Goal: Transaction & Acquisition: Purchase product/service

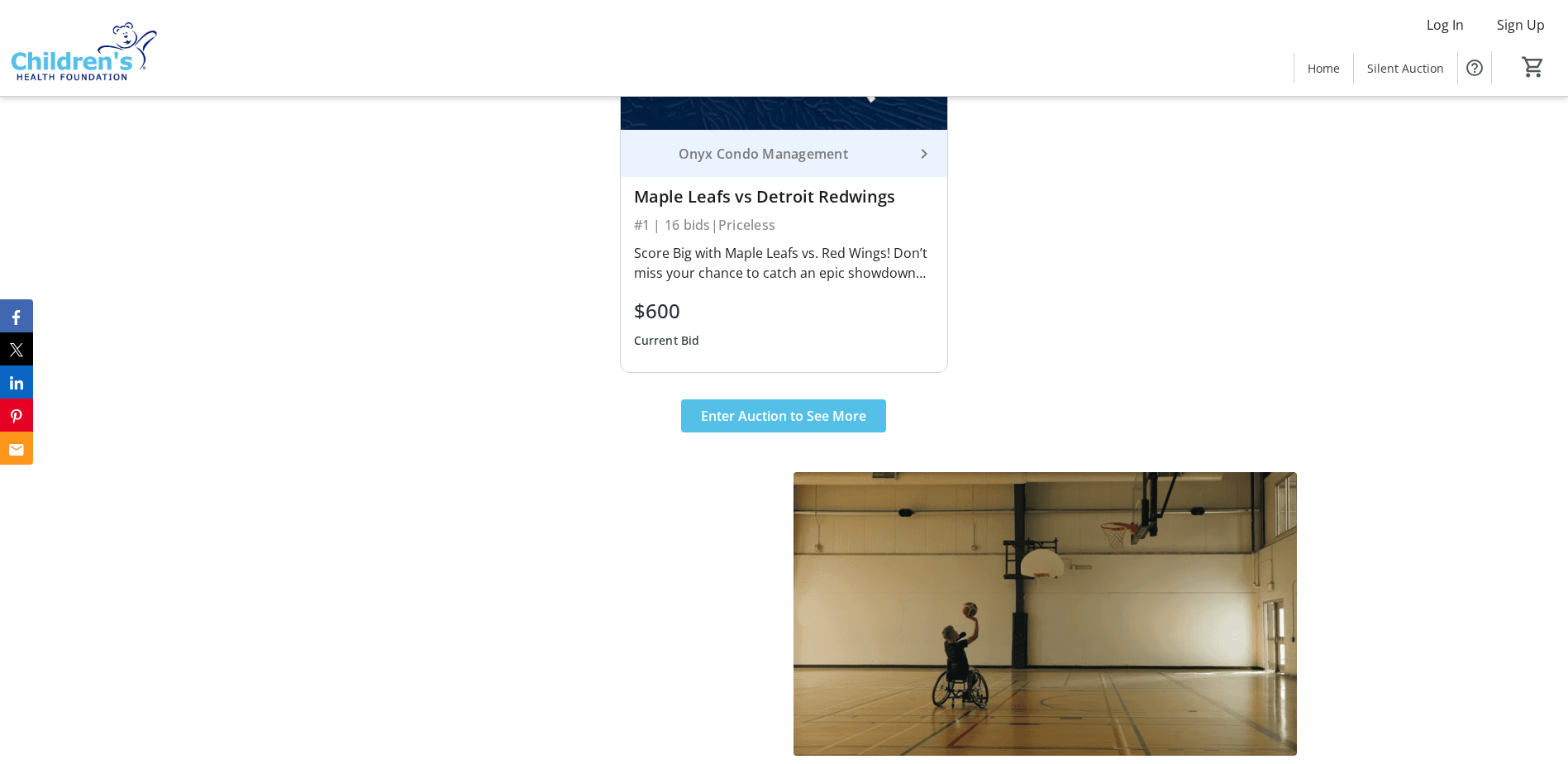
scroll to position [992, 0]
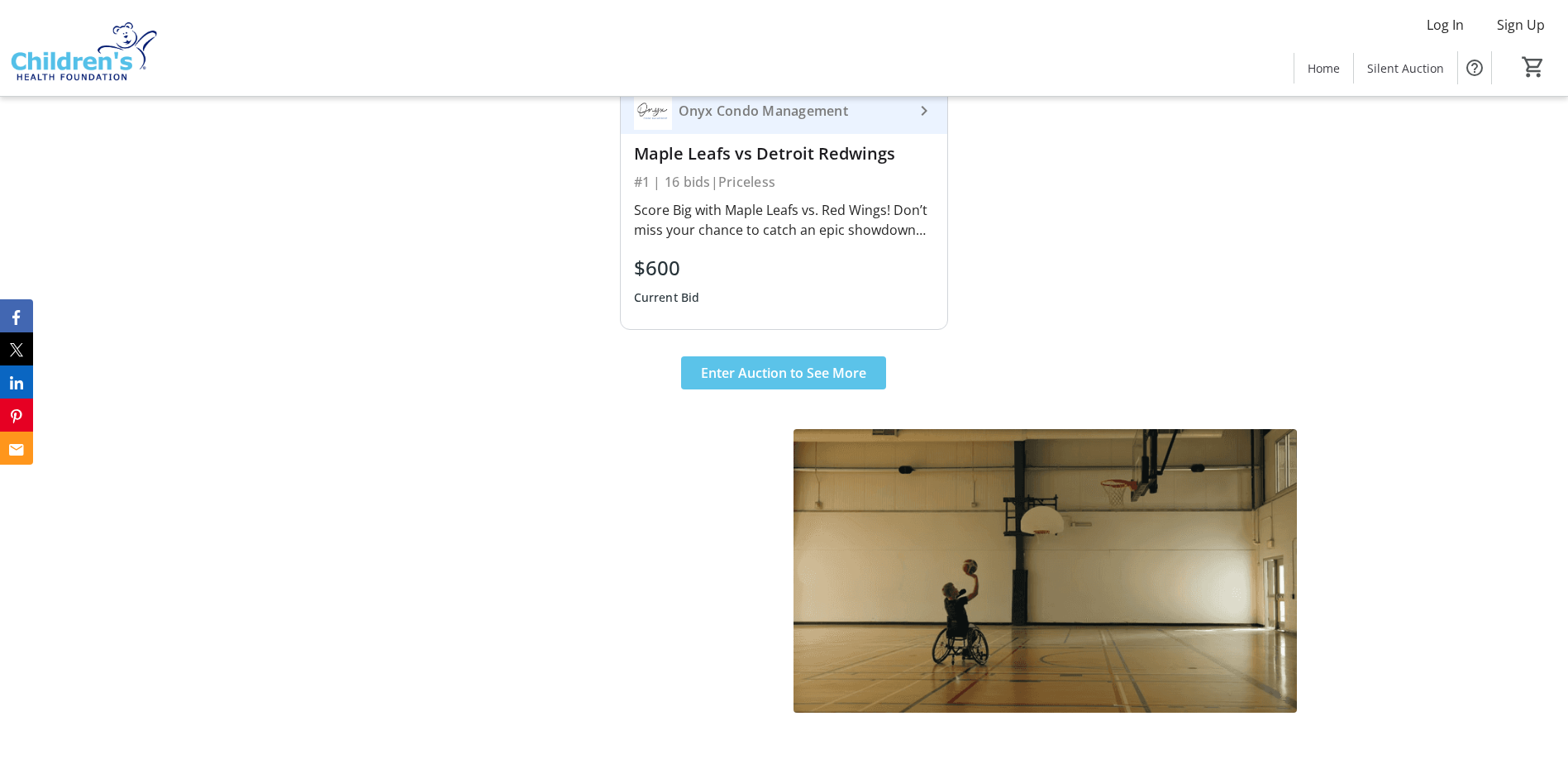
click at [761, 358] on span at bounding box center [783, 372] width 205 height 39
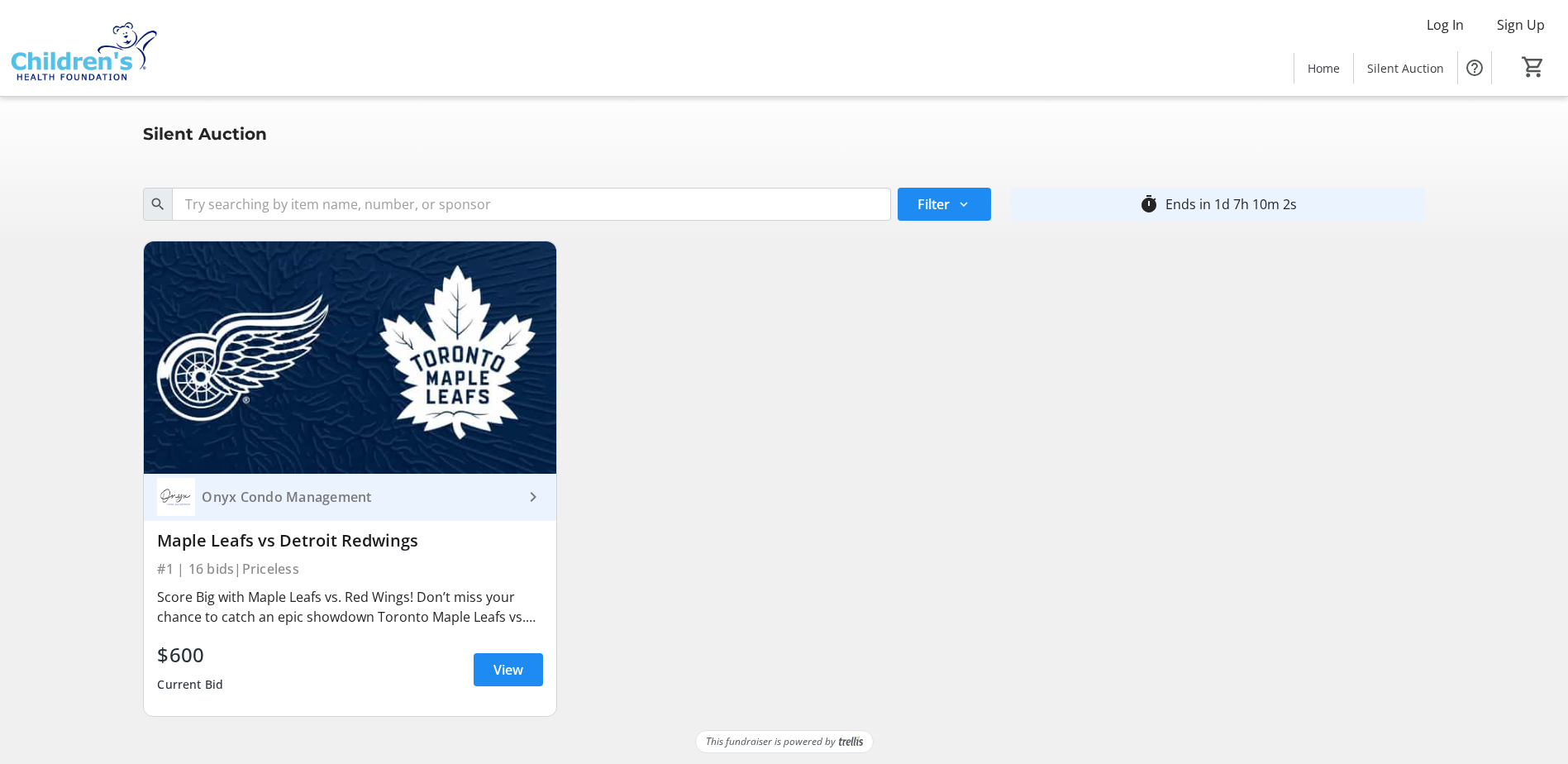
scroll to position [12, 0]
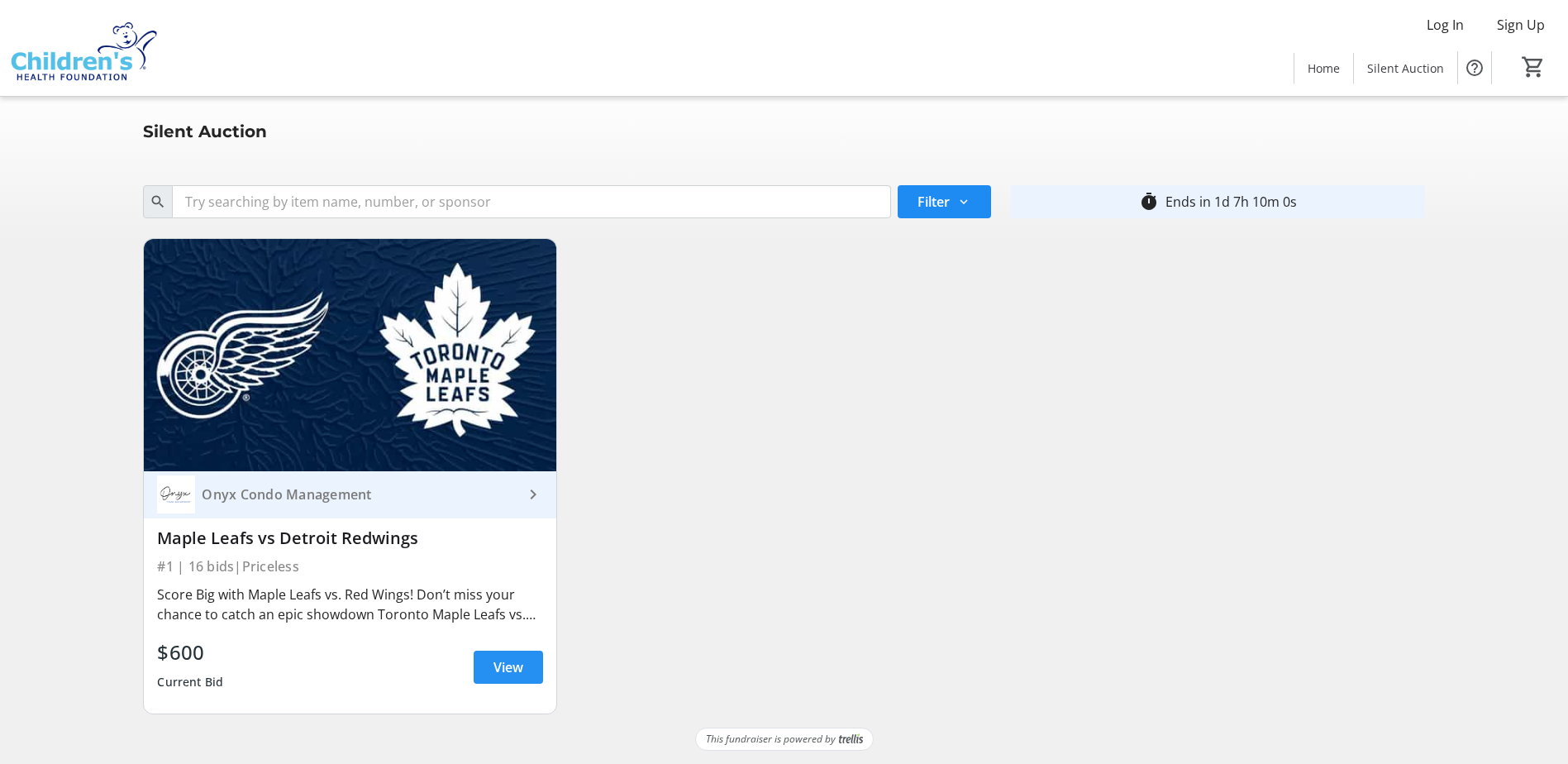
click at [510, 659] on span "View" at bounding box center [508, 667] width 30 height 20
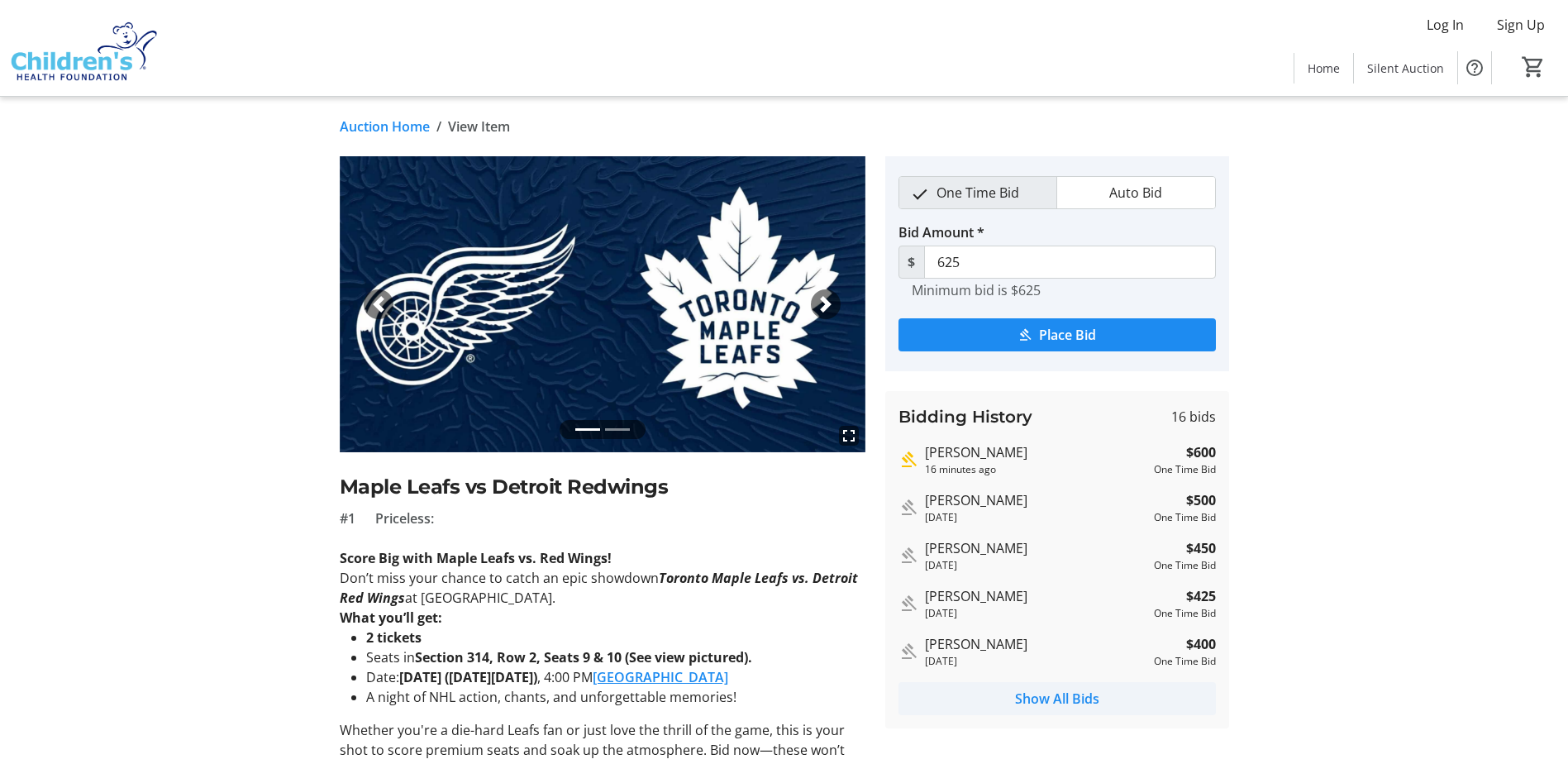
click at [1038, 694] on span "Show All Bids" at bounding box center [1057, 698] width 84 height 20
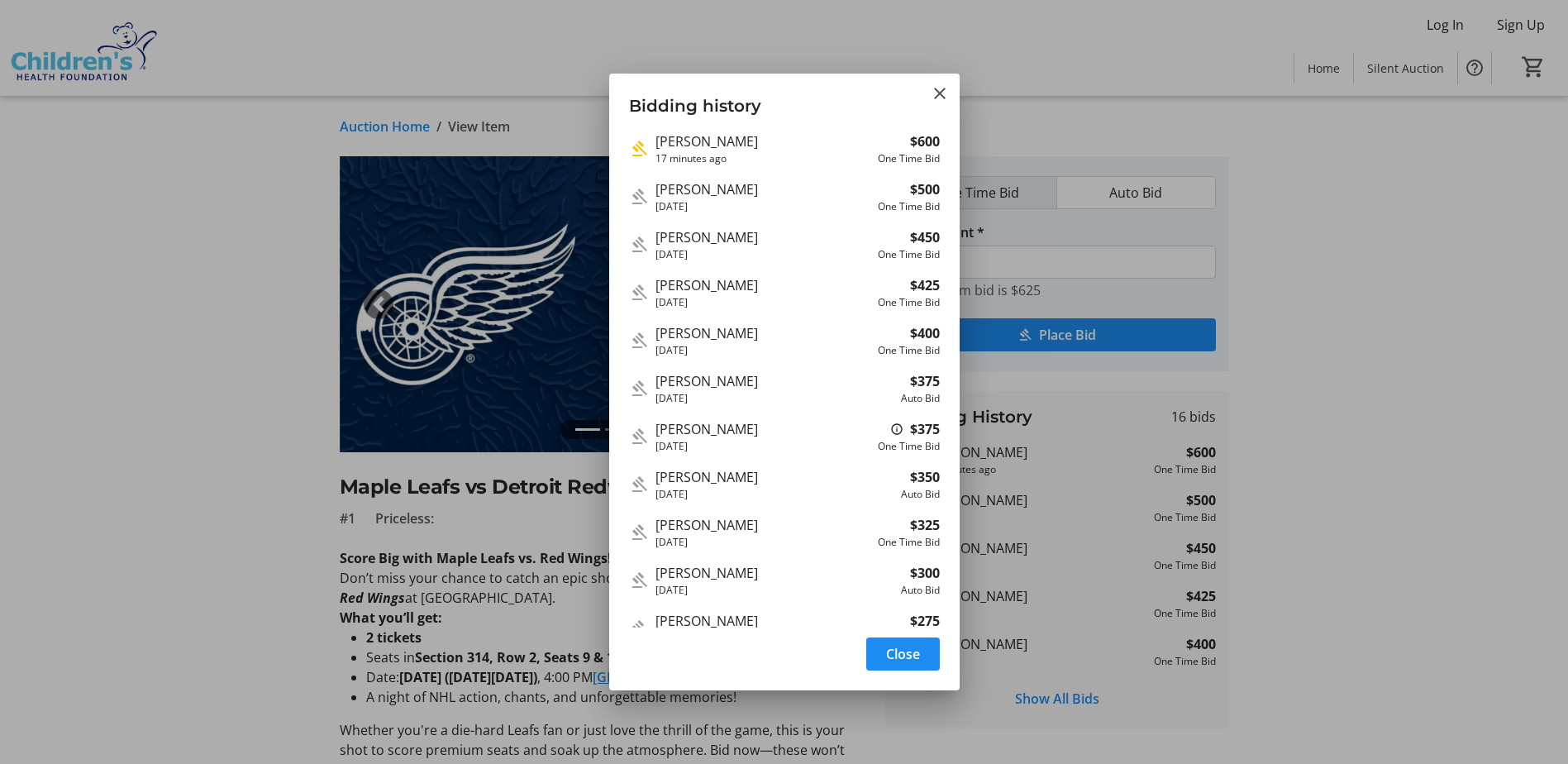
click at [150, 458] on div at bounding box center [784, 382] width 1568 height 764
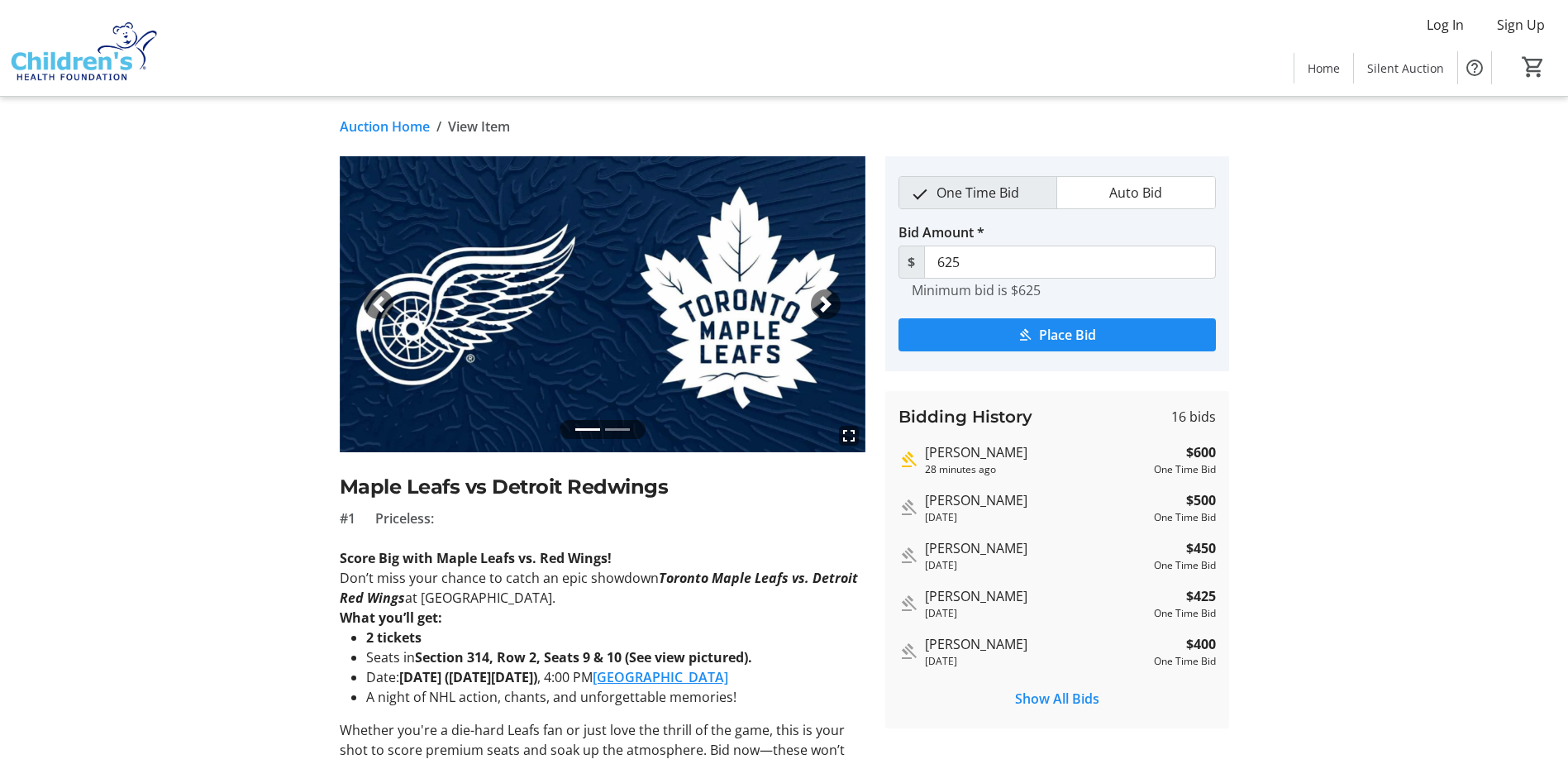
click at [808, 385] on img at bounding box center [602, 305] width 526 height 296
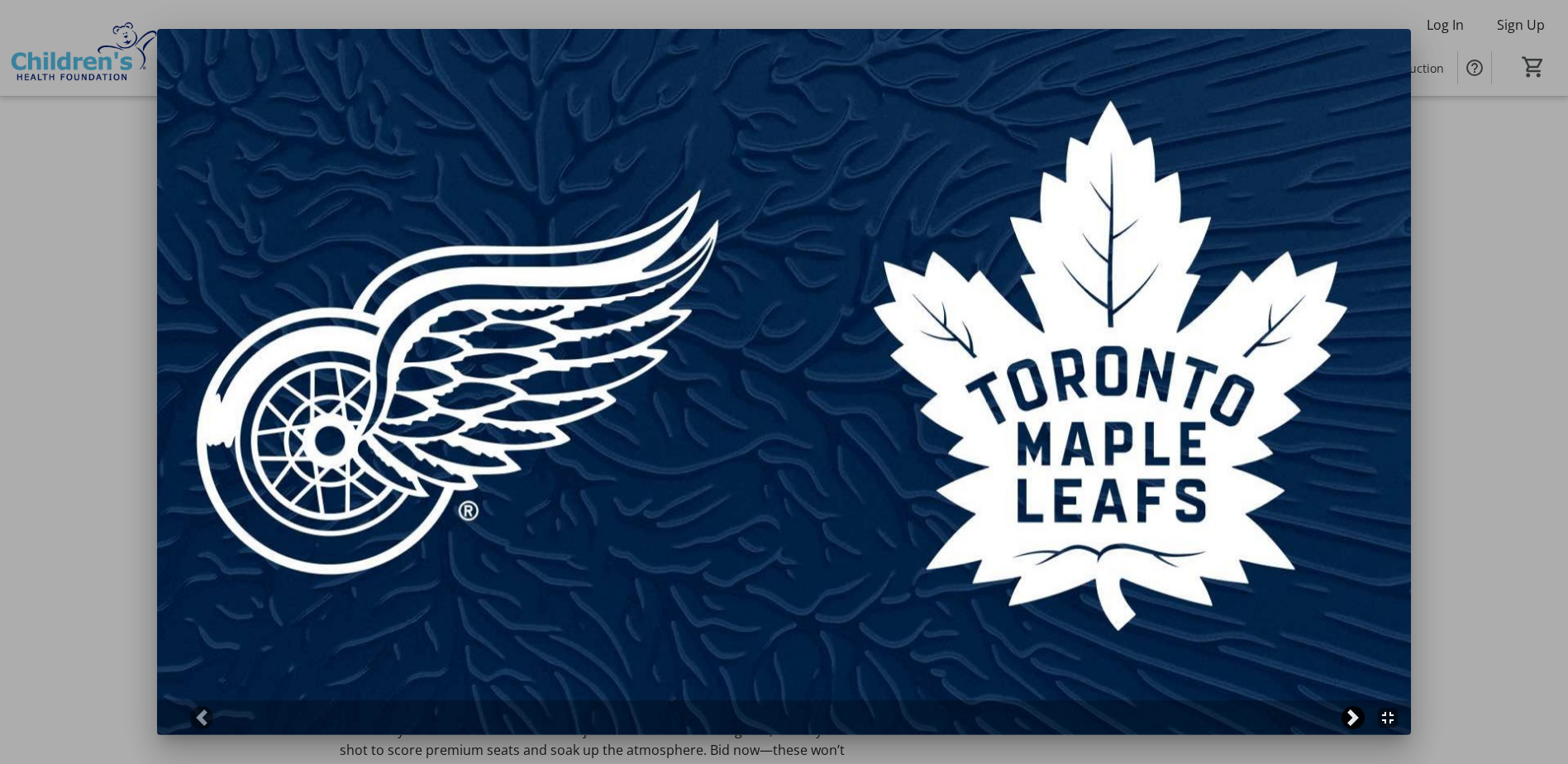
click at [1362, 722] on span at bounding box center [1353, 718] width 17 height 17
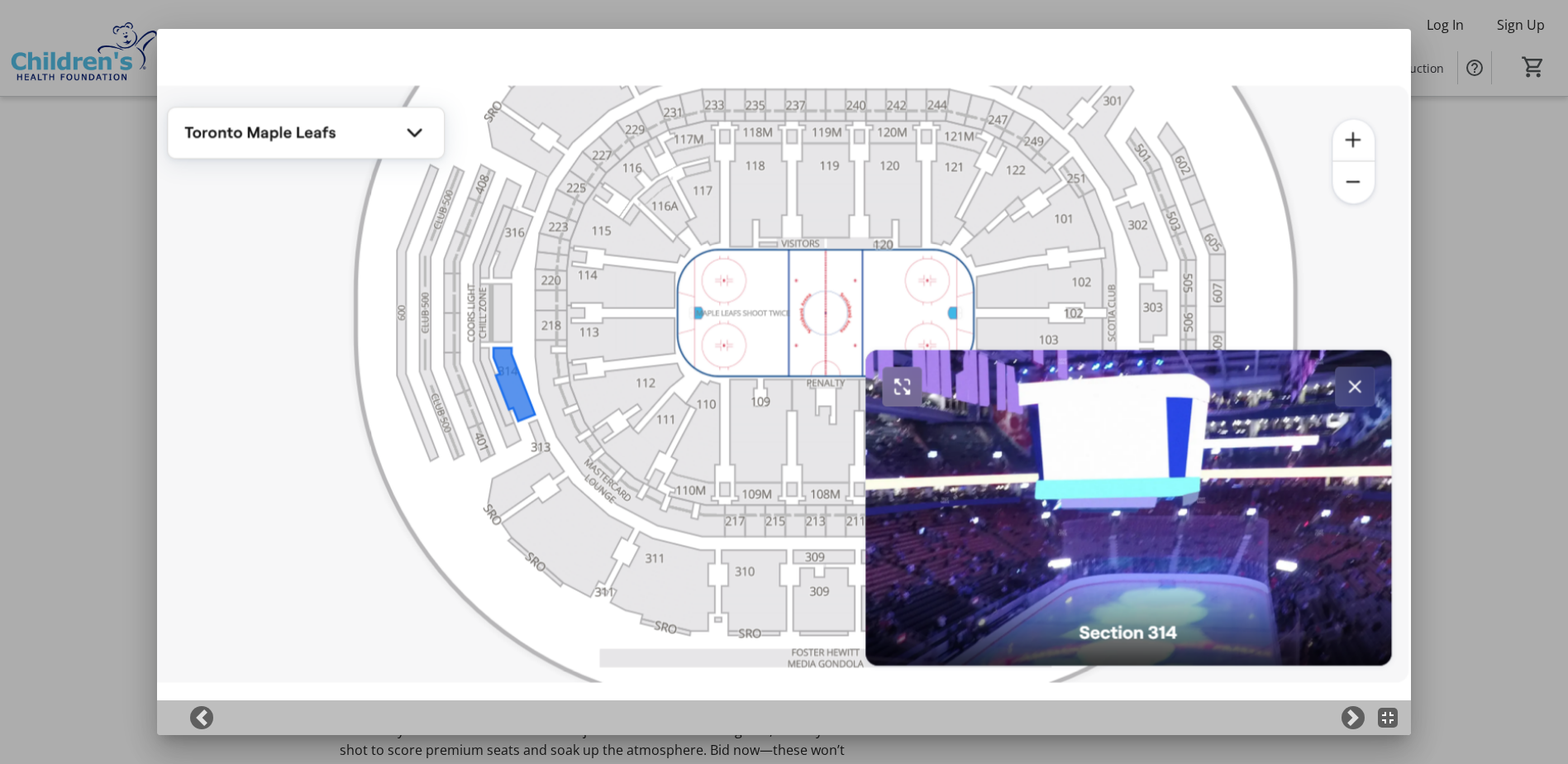
click at [80, 211] on div at bounding box center [784, 382] width 1568 height 764
